Goal: Transaction & Acquisition: Purchase product/service

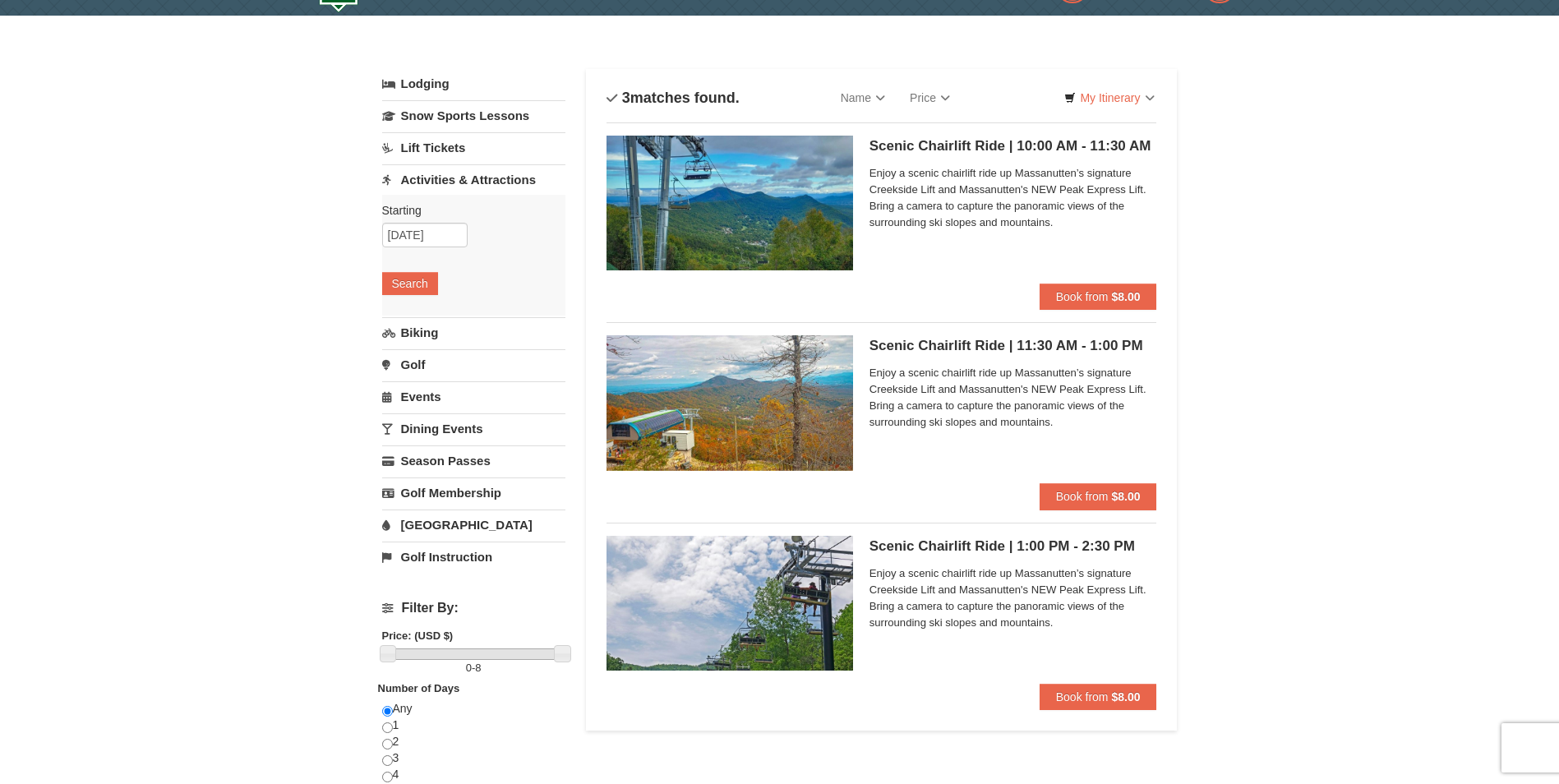
scroll to position [82, 0]
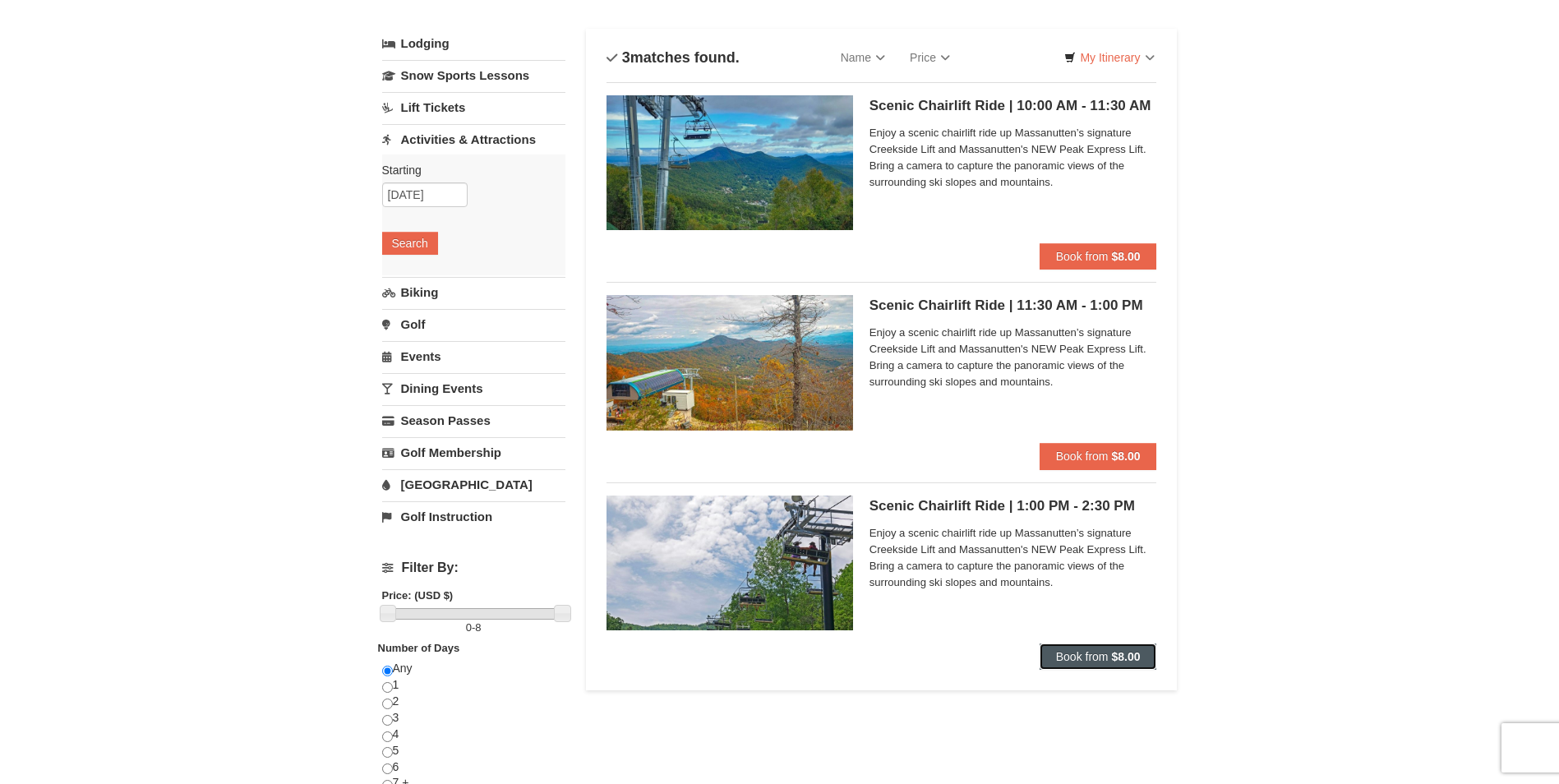
click at [1119, 660] on strong "$8.00" at bounding box center [1125, 657] width 29 height 13
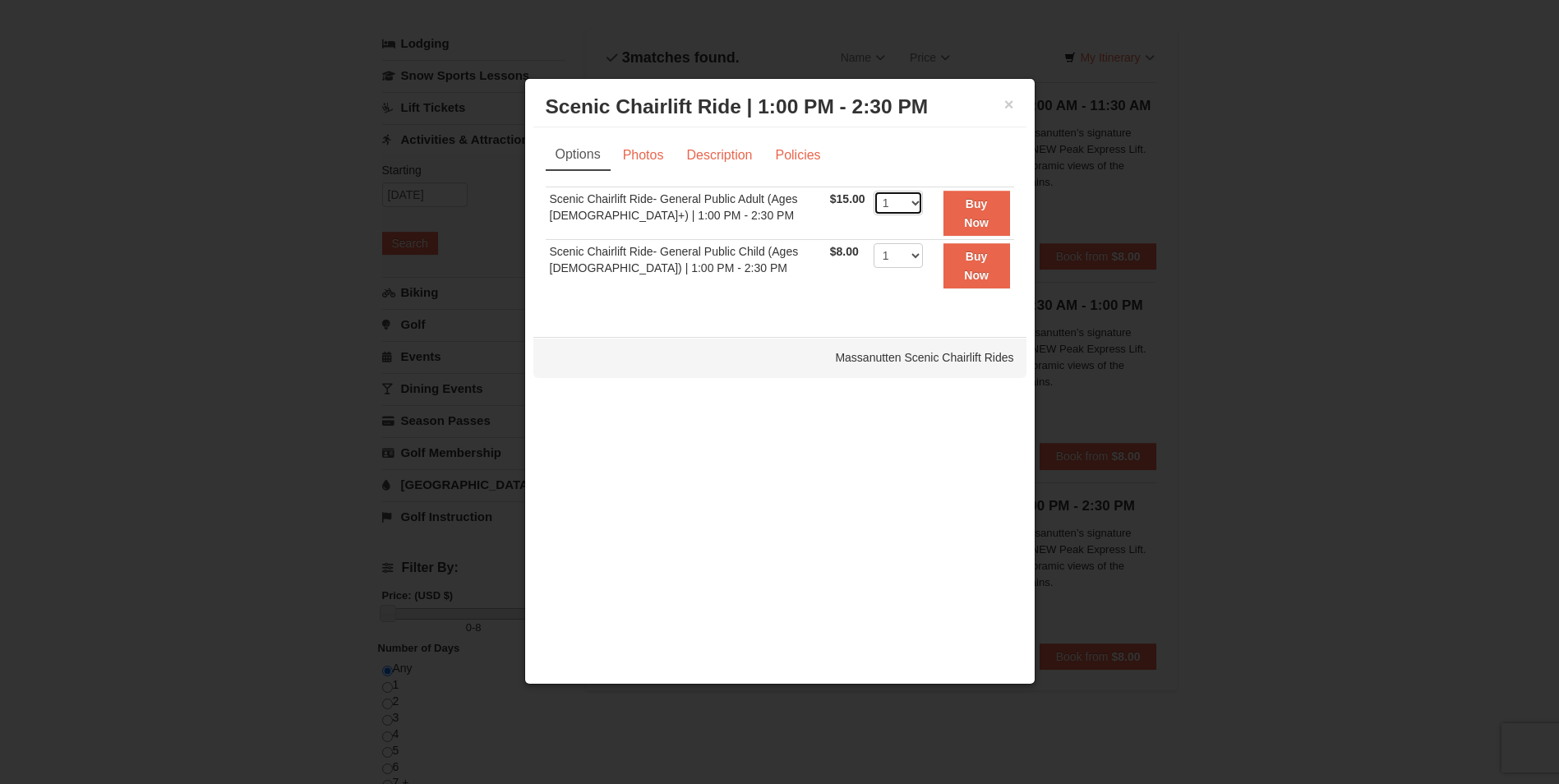
click at [903, 209] on select "1 2 3 4 5 6 7 8 9 10 11 12 13 14 15 16 17 18 19 20 21 22" at bounding box center [898, 203] width 49 height 25
select select "4"
click at [874, 191] on select "1 2 3 4 5 6 7 8 9 10 11 12 13 14 15 16 17 18 19 20 21 22" at bounding box center [898, 203] width 49 height 25
click at [1012, 108] on button "×" at bounding box center [1009, 104] width 10 height 16
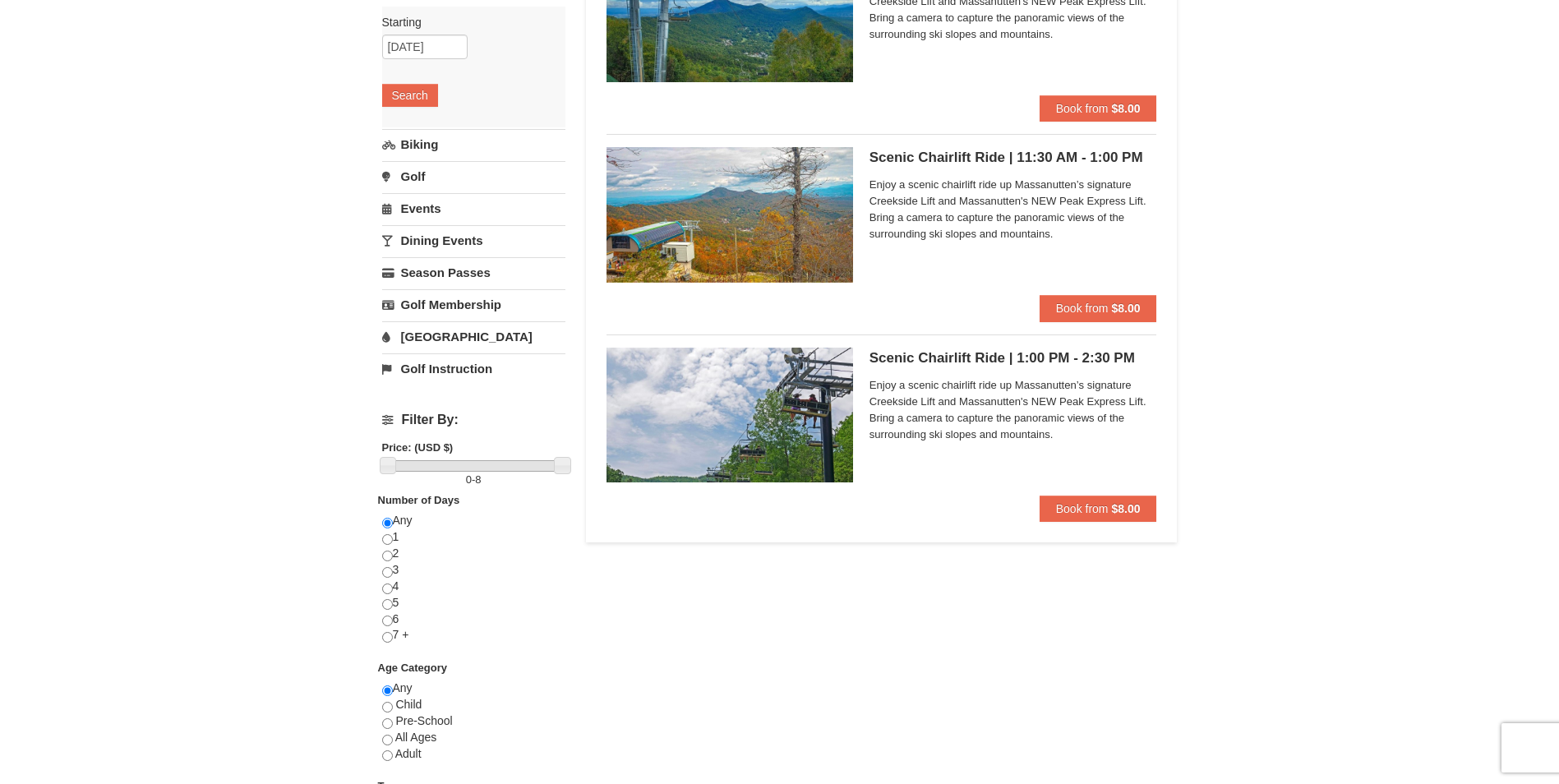
scroll to position [0, 0]
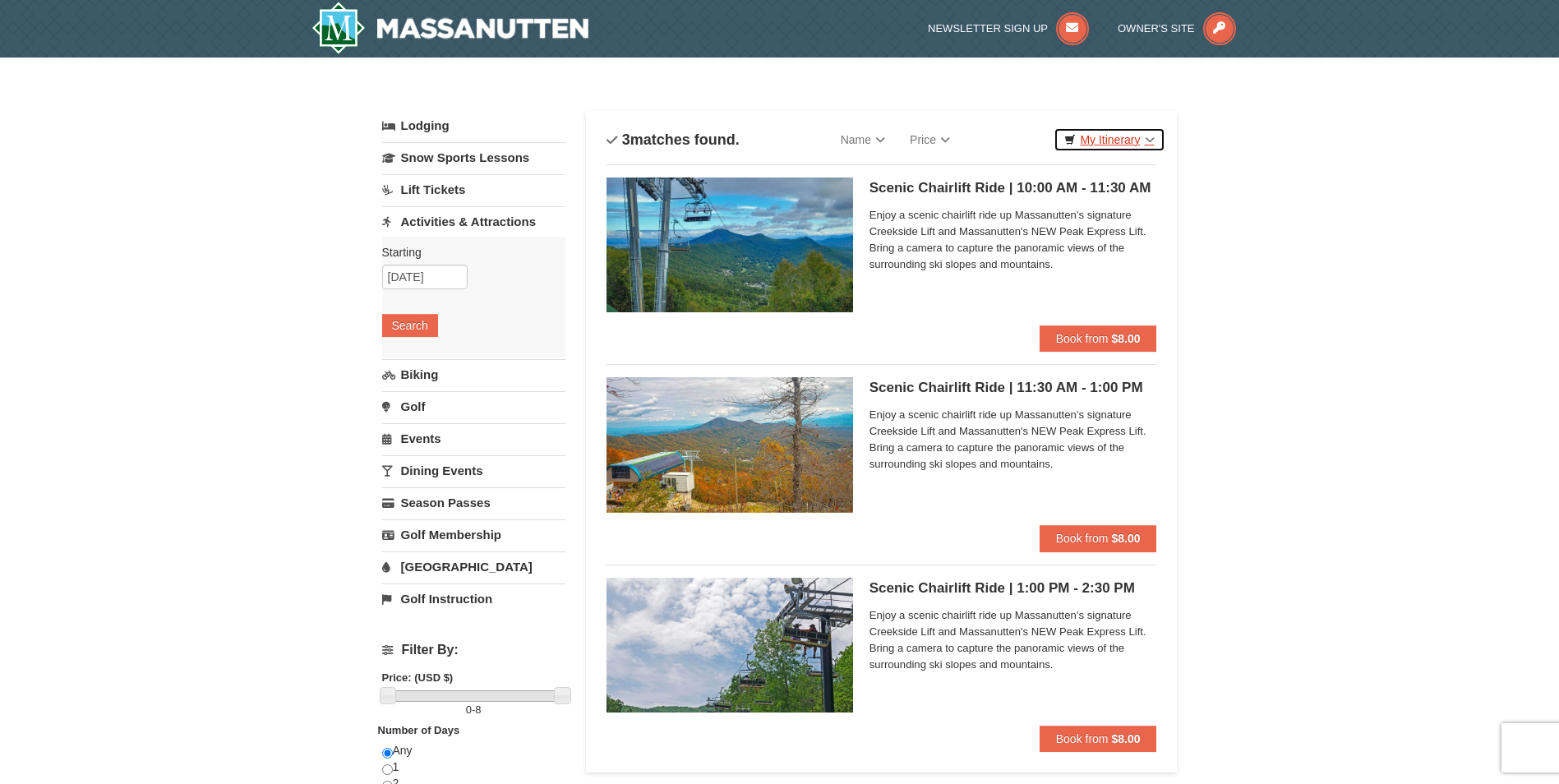
click at [1070, 132] on link "My Itinerary" at bounding box center [1108, 140] width 111 height 25
click at [1277, 144] on div "× Categories List Filter My Itinerary Questions? 1-540-289-9441 Lodging Arrival…" at bounding box center [780, 658] width 1559 height 1200
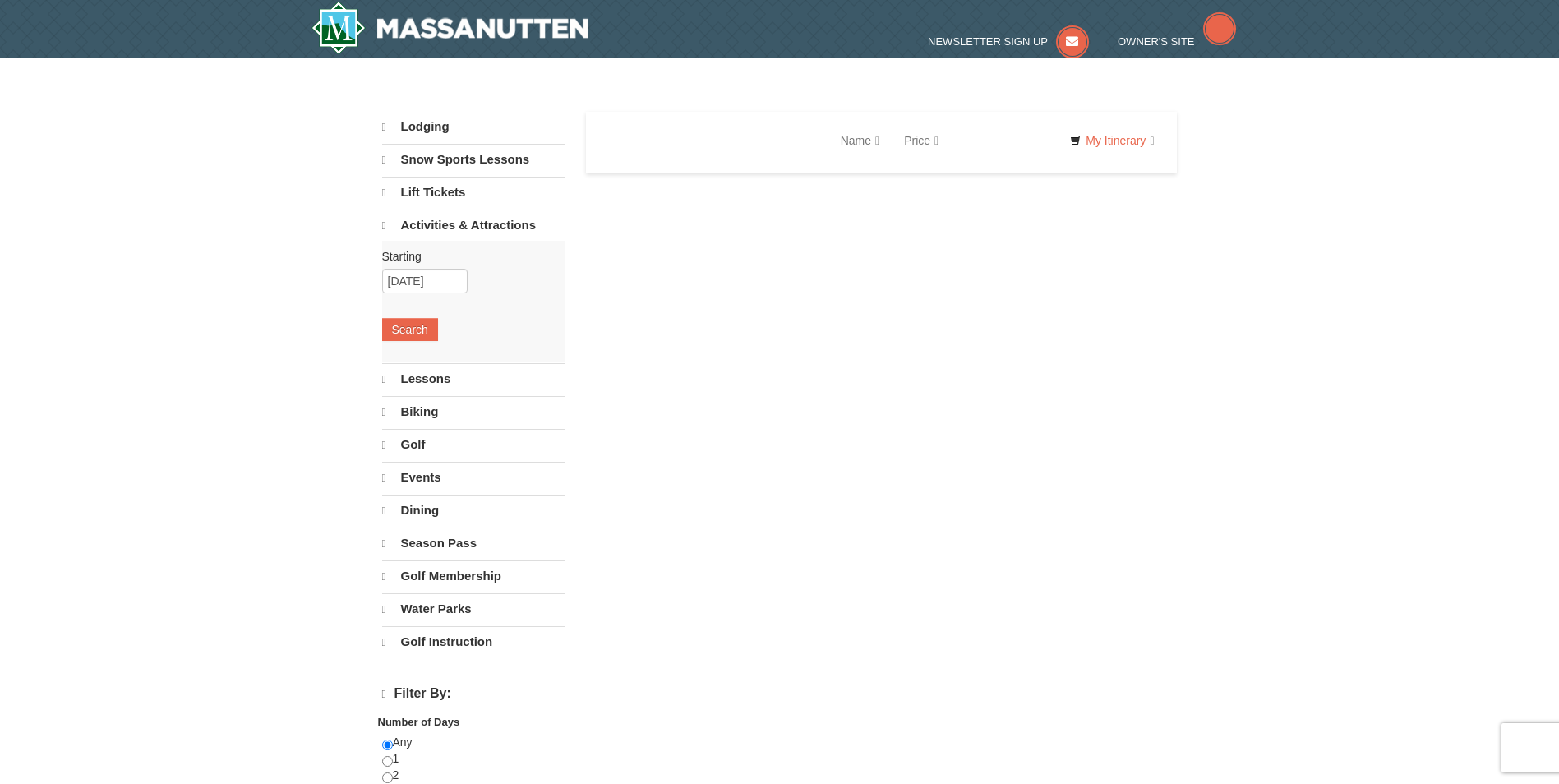
select select "10"
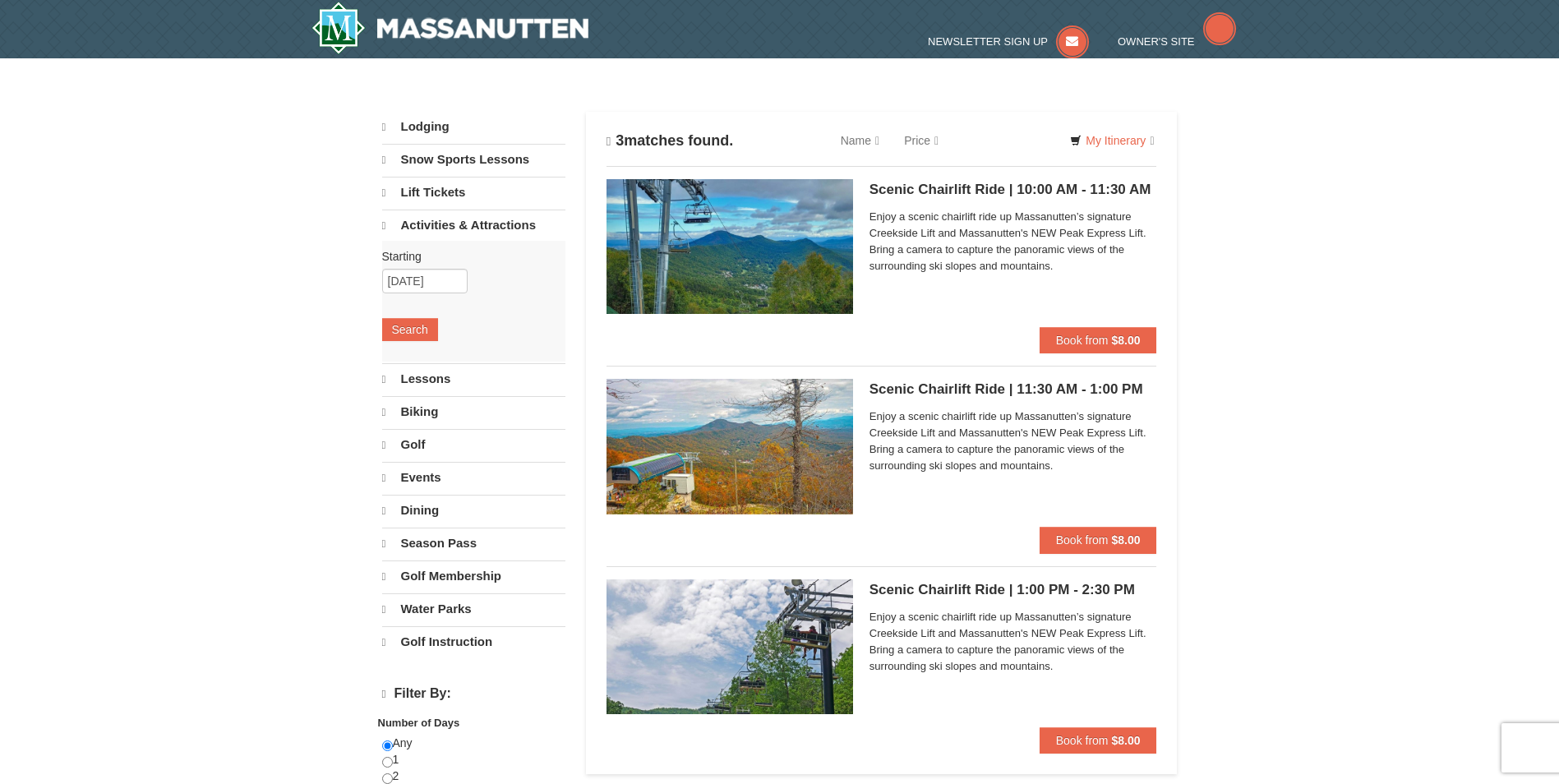
select select "10"
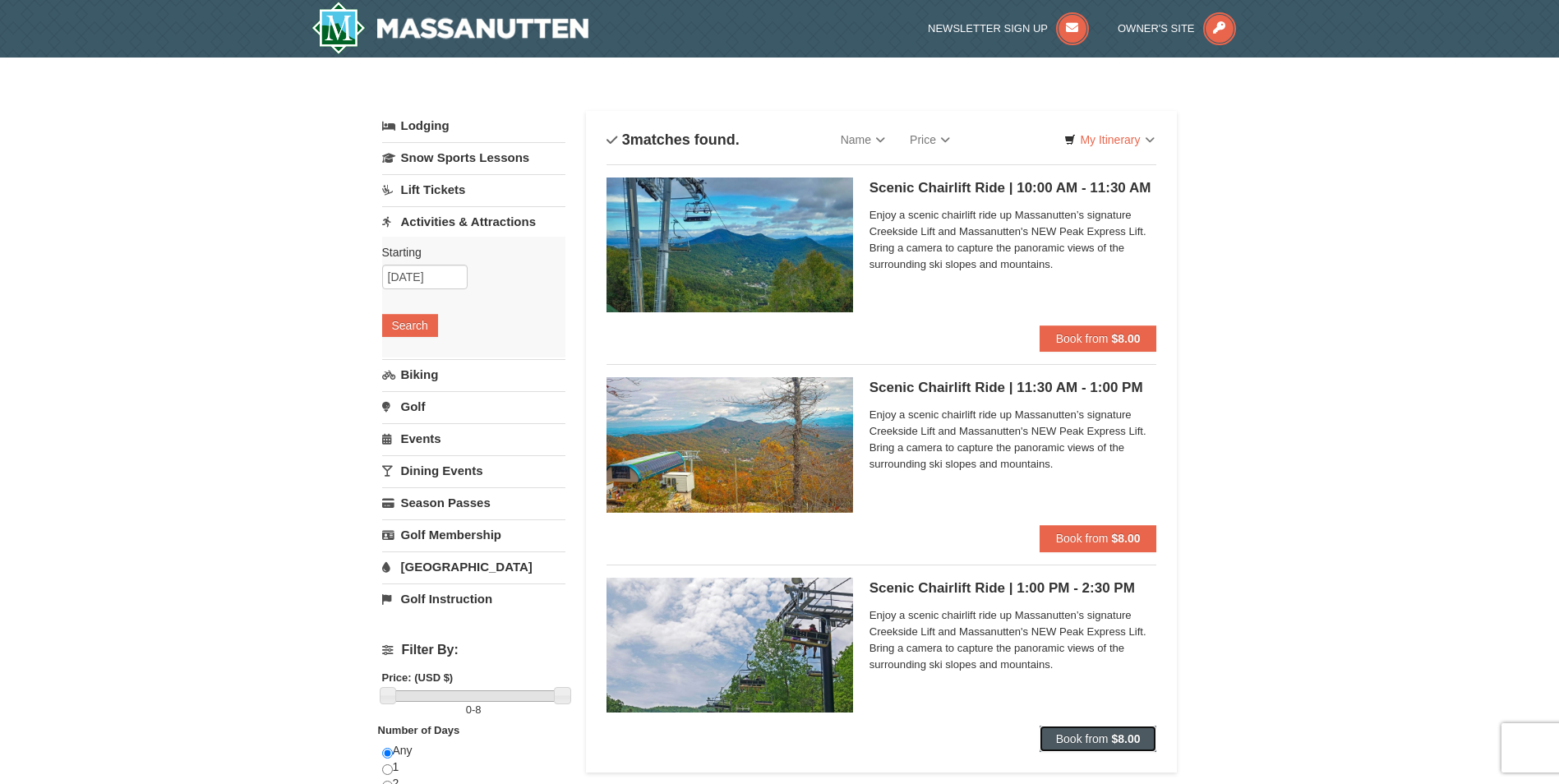
click at [1058, 737] on span "Book from" at bounding box center [1082, 739] width 53 height 13
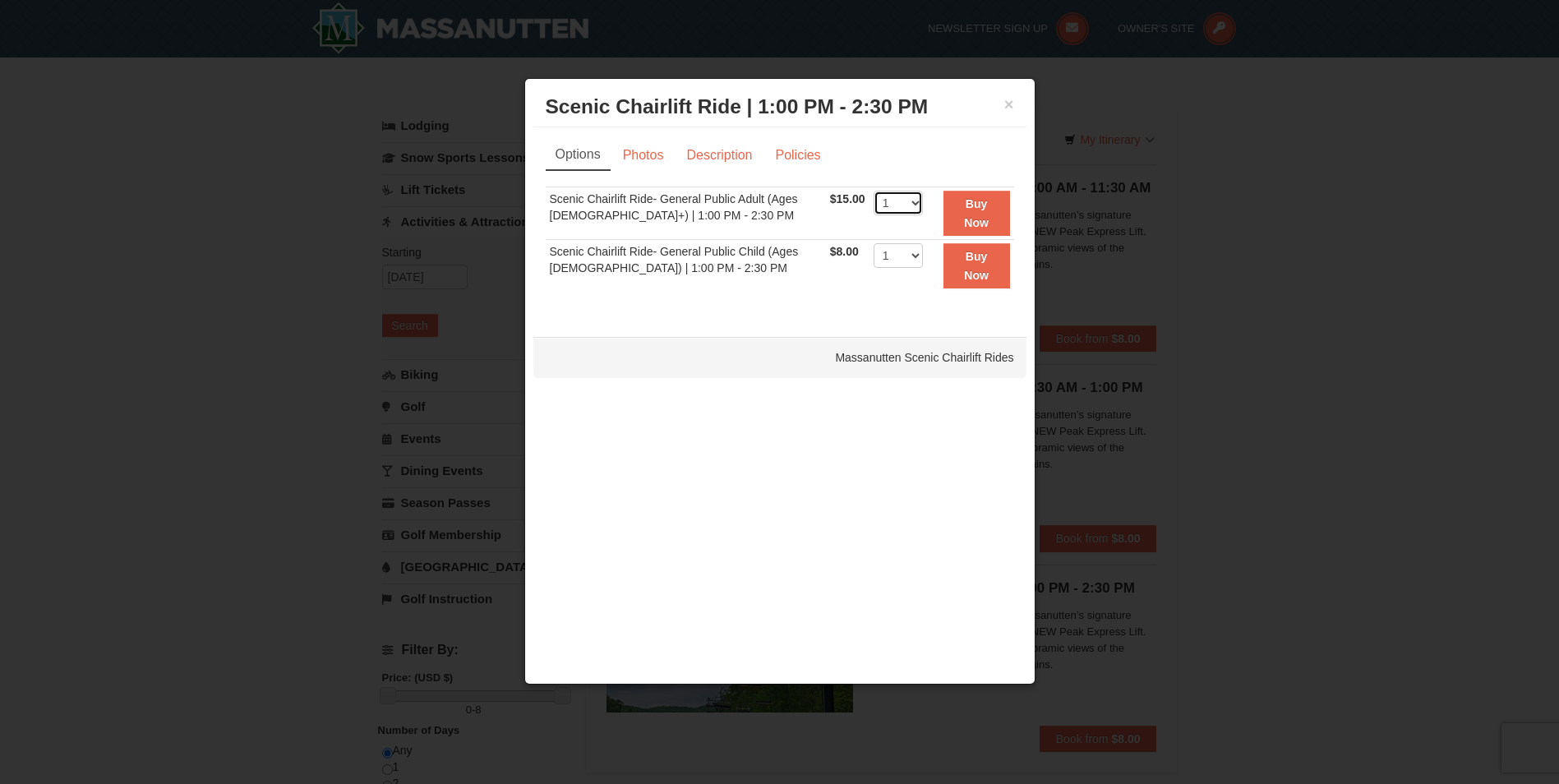
click at [912, 196] on select "1 2 3 4 5 6 7 8 9 10 11 12 13 14 15 16 17 18 19 20 21 22" at bounding box center [898, 203] width 49 height 25
select select "4"
click at [874, 191] on select "1 2 3 4 5 6 7 8 9 10 11 12 13 14 15 16 17 18 19 20 21 22" at bounding box center [898, 203] width 49 height 25
click at [975, 216] on strong "Buy Now" at bounding box center [976, 213] width 25 height 31
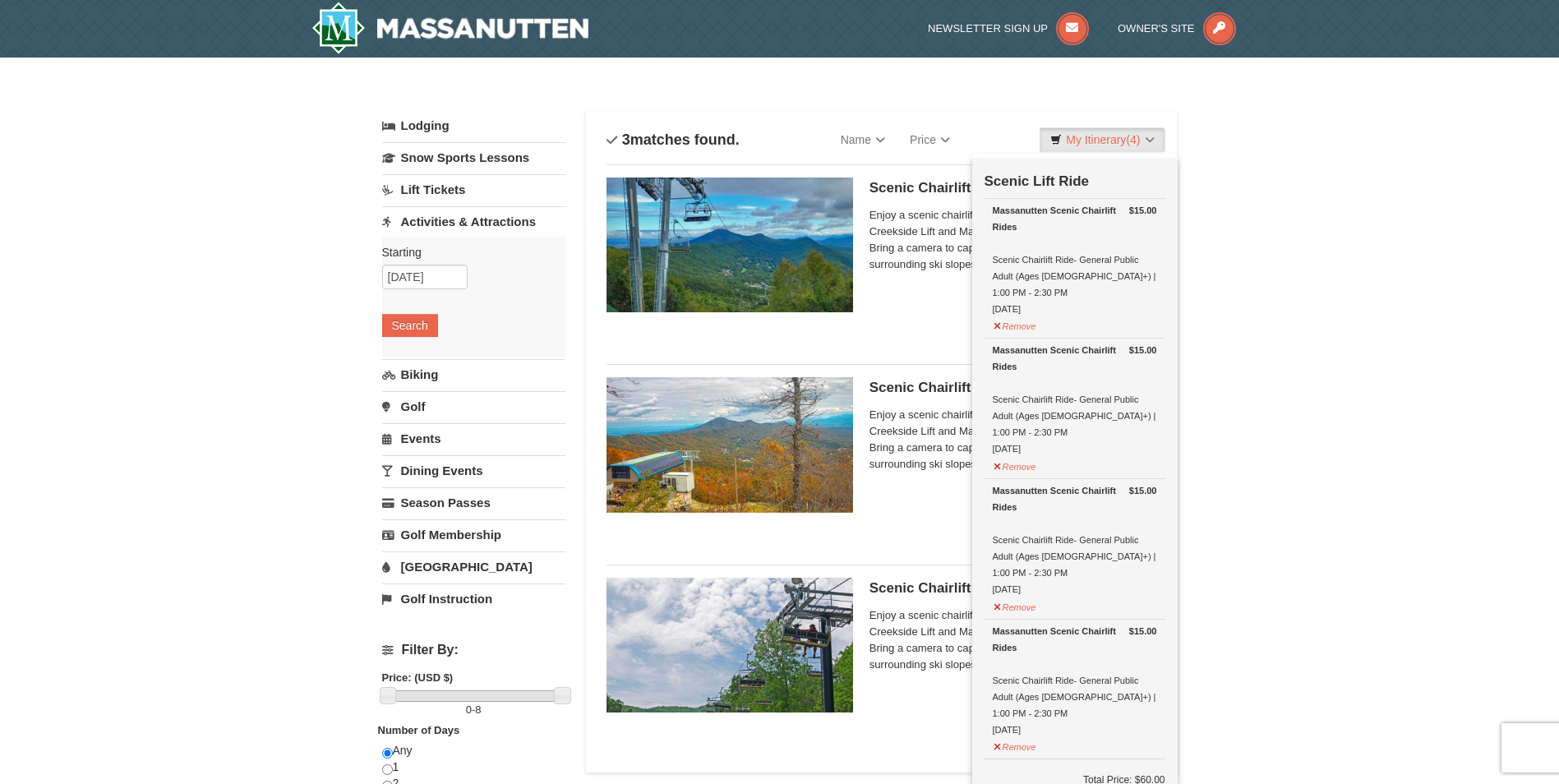
drag, startPoint x: 603, startPoint y: 29, endPoint x: 422, endPoint y: 39, distance: 181.3
click at [422, 39] on div at bounding box center [499, 29] width 401 height 58
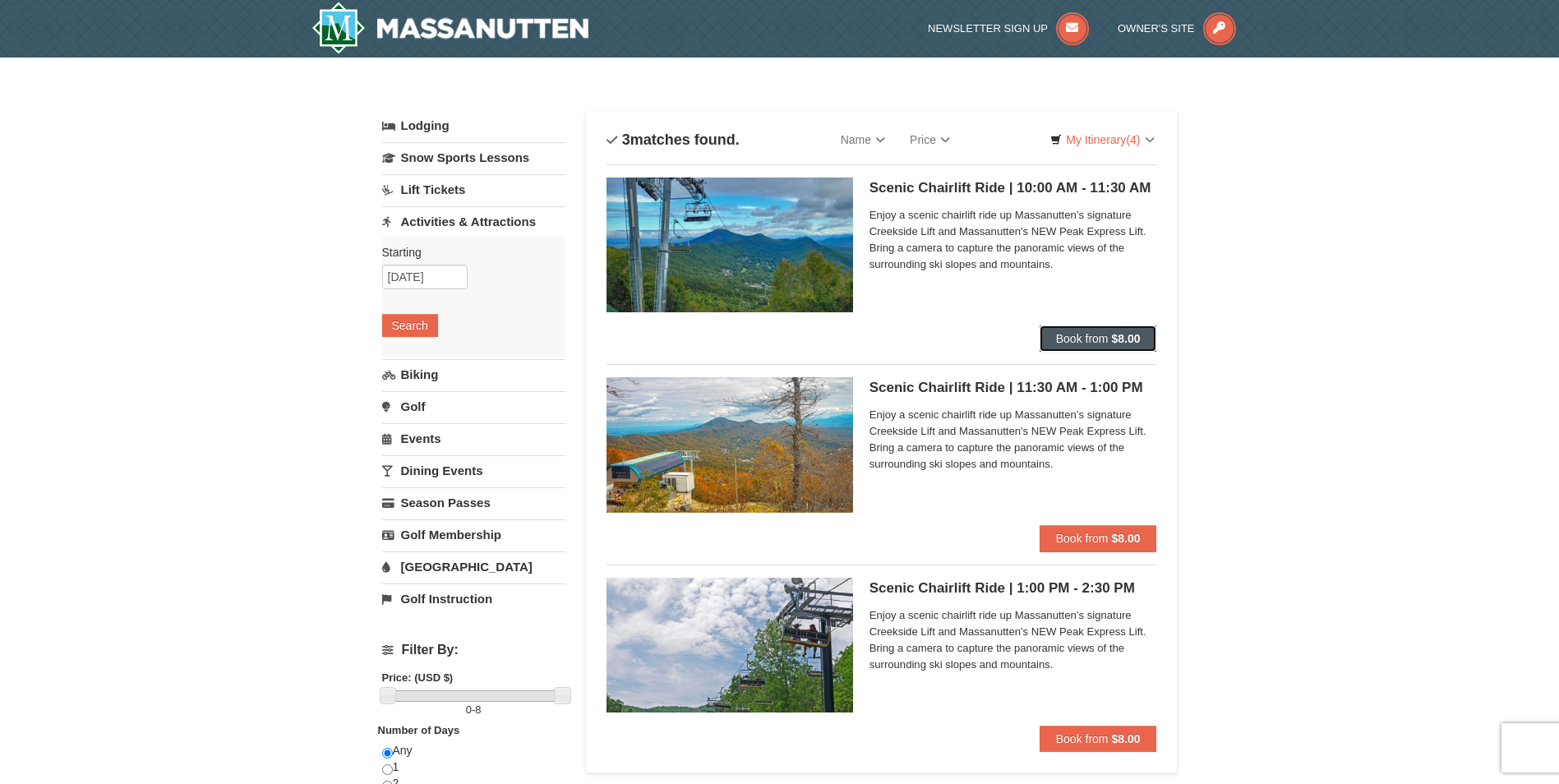
click at [1132, 344] on strong "$8.00" at bounding box center [1125, 339] width 29 height 13
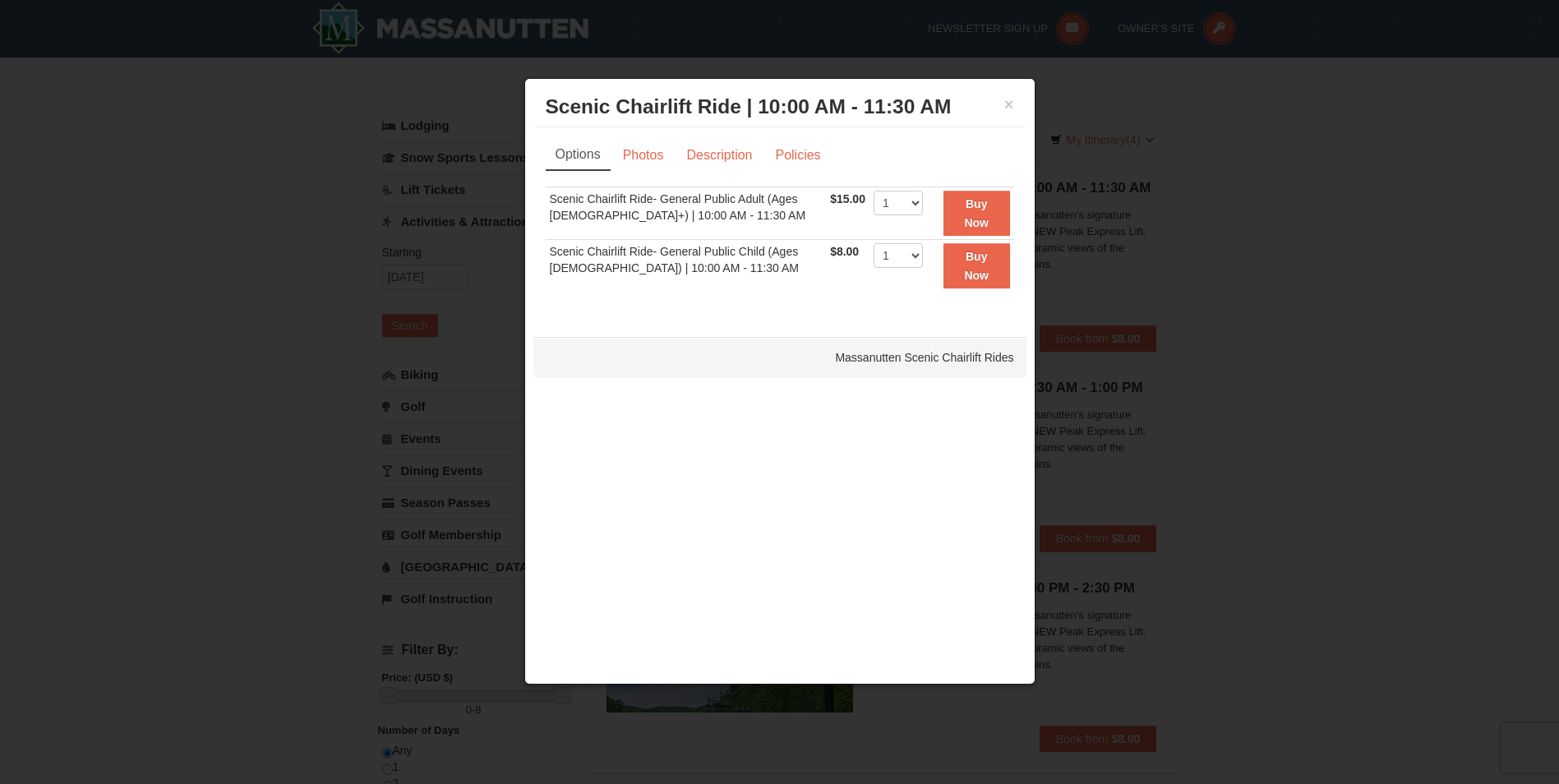
click at [1249, 201] on div at bounding box center [780, 392] width 1559 height 784
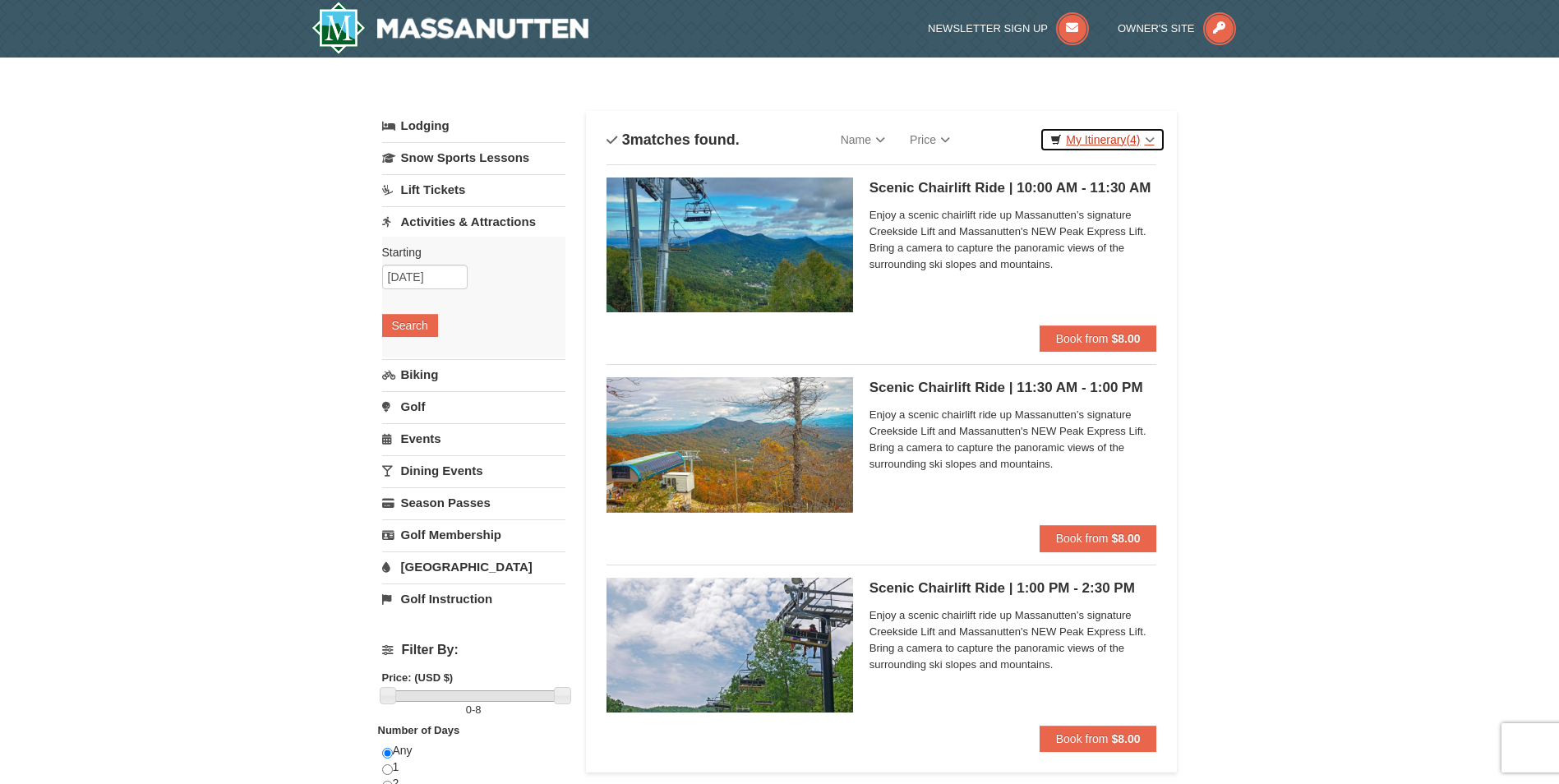
click at [1131, 146] on link "My Itinerary (4)" at bounding box center [1102, 140] width 125 height 25
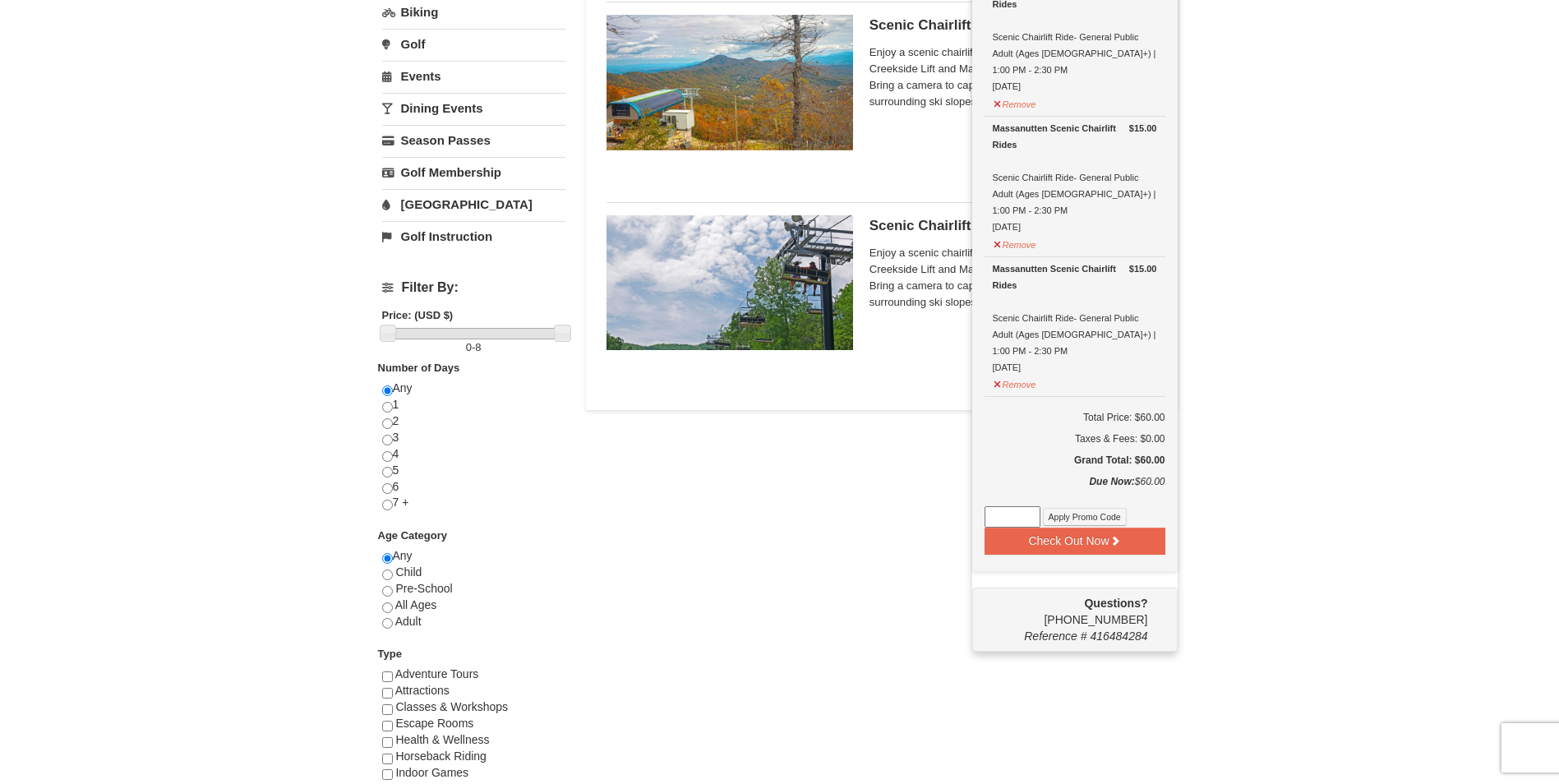
scroll to position [410, 0]
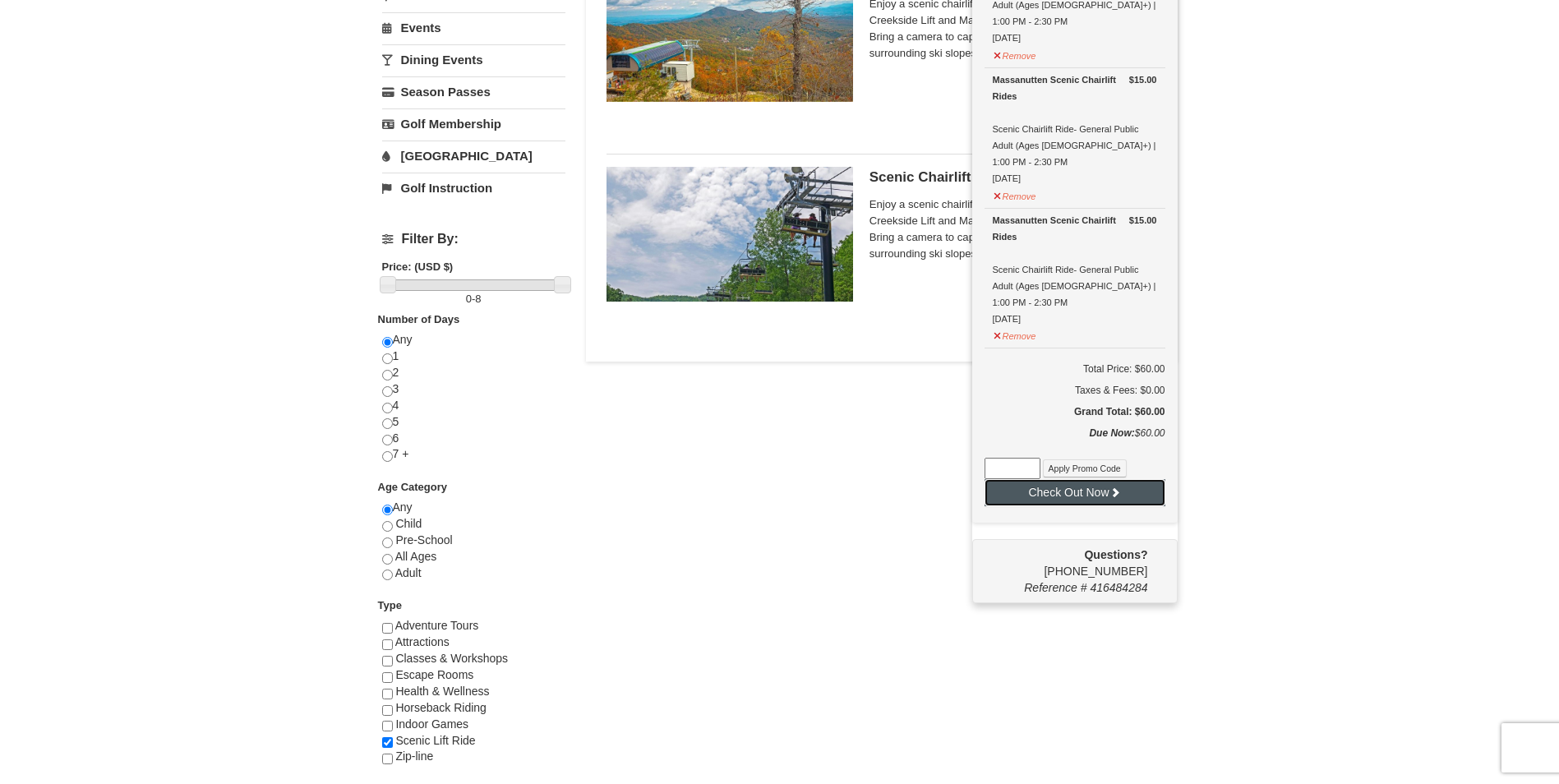
click at [1083, 479] on button "Check Out Now" at bounding box center [1075, 491] width 181 height 26
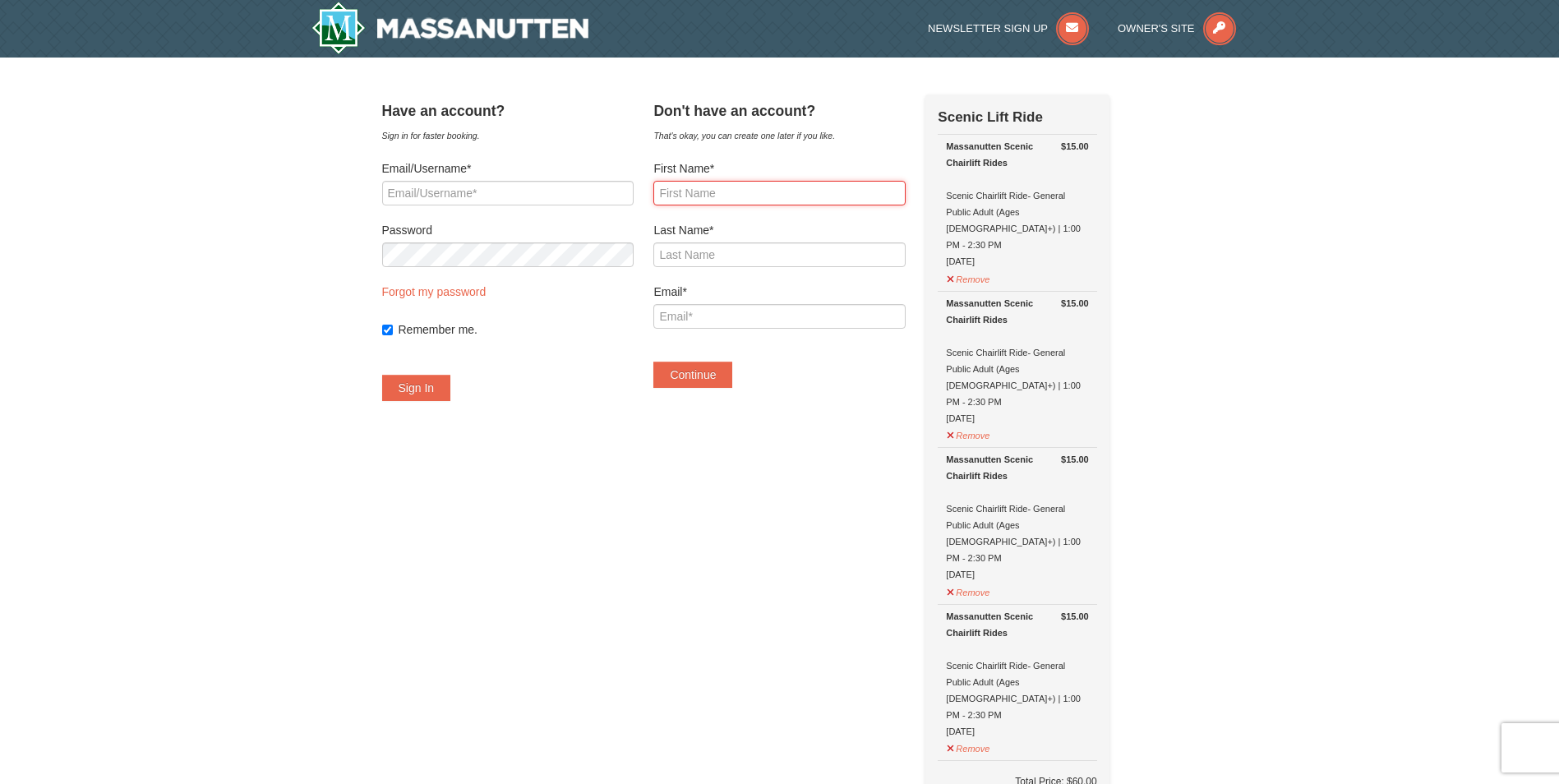
click at [752, 200] on input "First Name*" at bounding box center [779, 194] width 251 height 25
type input "Gauri"
type input "Goel"
type input "[EMAIL_ADDRESS][DOMAIN_NAME]"
